Goal: Browse casually

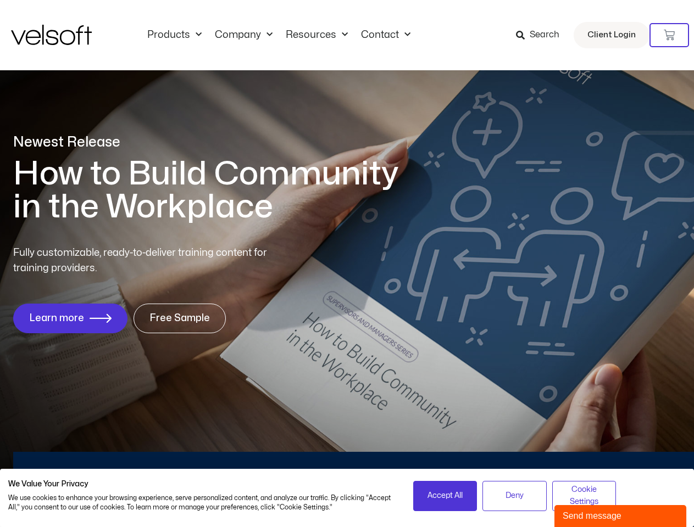
click at [347, 264] on div "Fully customizable, ready-to-deliver training content for training providers. L…" at bounding box center [346, 289] width 667 height 88
click at [669, 35] on icon at bounding box center [668, 35] width 11 height 11
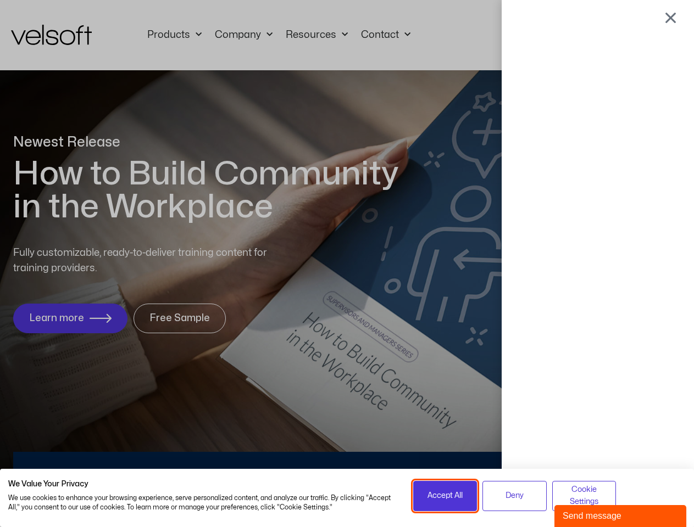
click at [445, 496] on span "Accept All" at bounding box center [444, 496] width 35 height 12
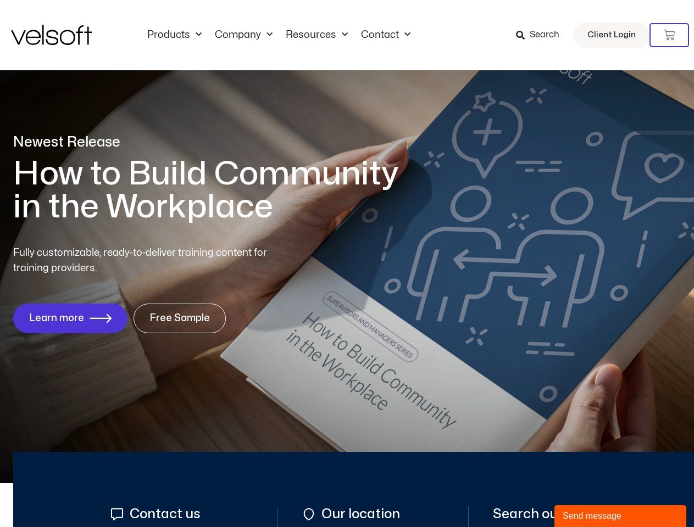
click at [347, 264] on div at bounding box center [347, 264] width 0 height 0
